Goal: Task Accomplishment & Management: Manage account settings

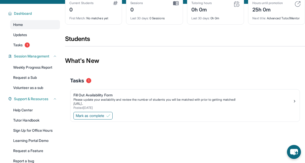
scroll to position [29, 0]
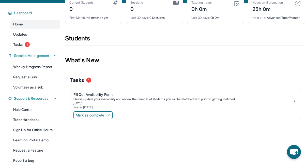
click at [96, 101] on div "Please update your availability and review the number of students you will be m…" at bounding box center [183, 99] width 219 height 4
click at [16, 49] on link "Tasks 1" at bounding box center [35, 44] width 50 height 9
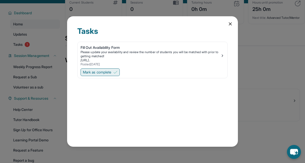
click at [108, 72] on span "Mark as complete" at bounding box center [97, 72] width 29 height 5
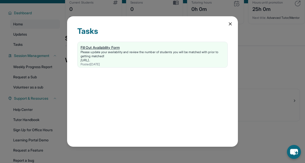
click at [91, 62] on link "[URL].." at bounding box center [86, 60] width 10 height 4
click at [232, 26] on icon at bounding box center [230, 23] width 5 height 5
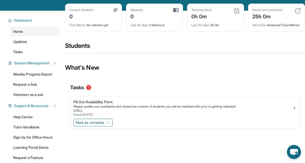
scroll to position [0, 0]
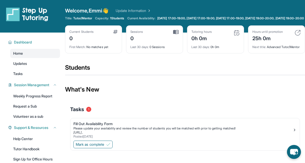
click at [118, 16] on span "1 Students" at bounding box center [117, 18] width 14 height 4
click at [118, 20] on span "1 Students" at bounding box center [117, 18] width 14 height 4
click at [26, 77] on link "Tasks" at bounding box center [35, 73] width 50 height 9
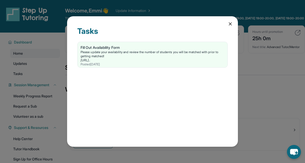
click at [232, 23] on icon at bounding box center [230, 24] width 3 height 3
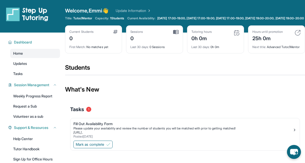
click at [119, 14] on div "Welcome, Emmi 👋 Update Information" at bounding box center [185, 10] width 240 height 7
click at [138, 9] on link "Update Information" at bounding box center [134, 10] width 36 height 5
click at [149, 11] on link "Update Information" at bounding box center [134, 10] width 36 height 5
